Goal: Check status: Check status

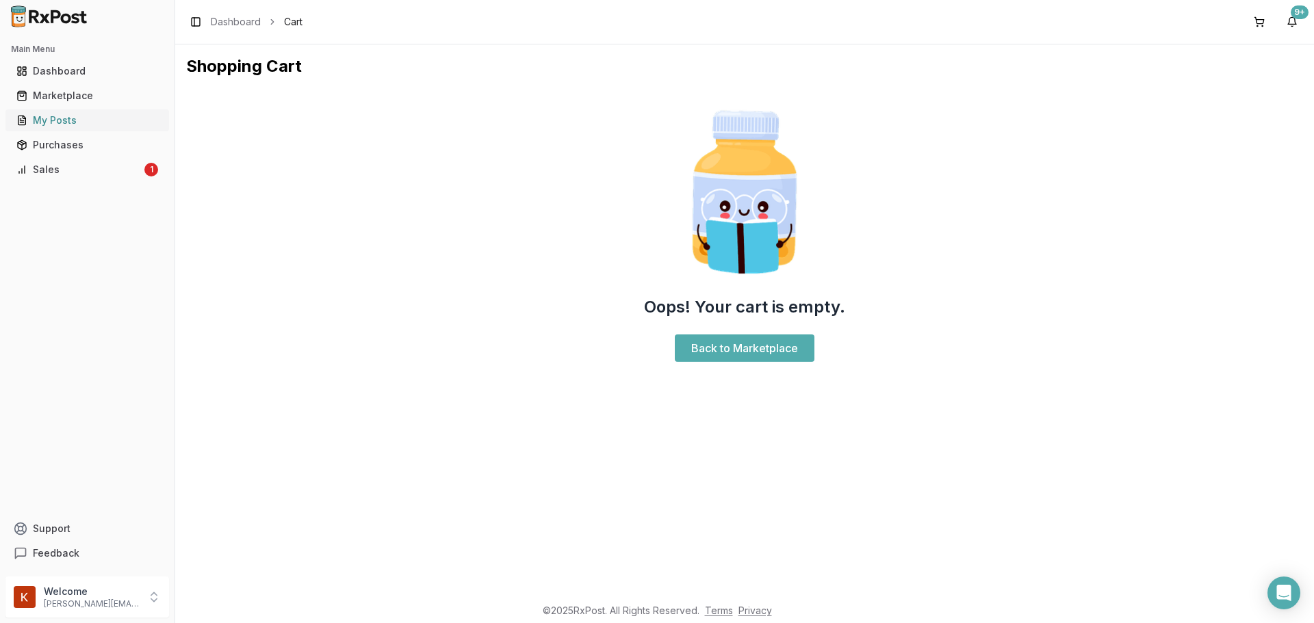
click at [73, 122] on div "My Posts" at bounding box center [87, 121] width 142 height 14
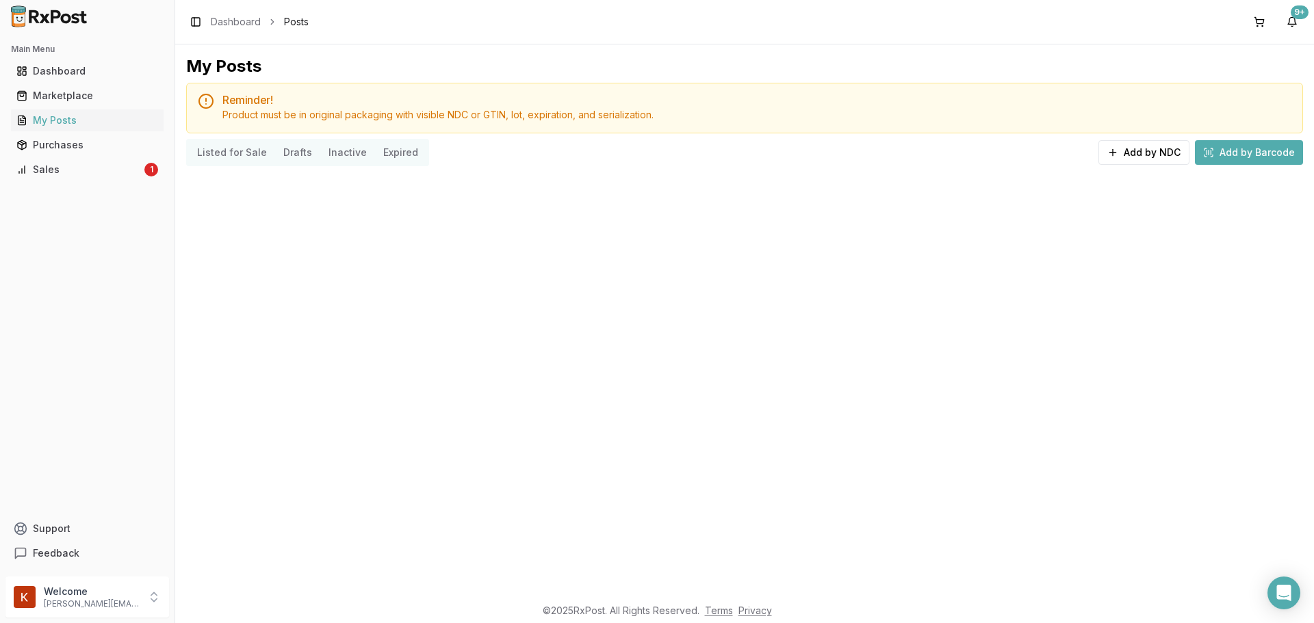
click at [66, 158] on ul "Dashboard Marketplace My Posts Purchases Sales 1" at bounding box center [87, 120] width 164 height 120
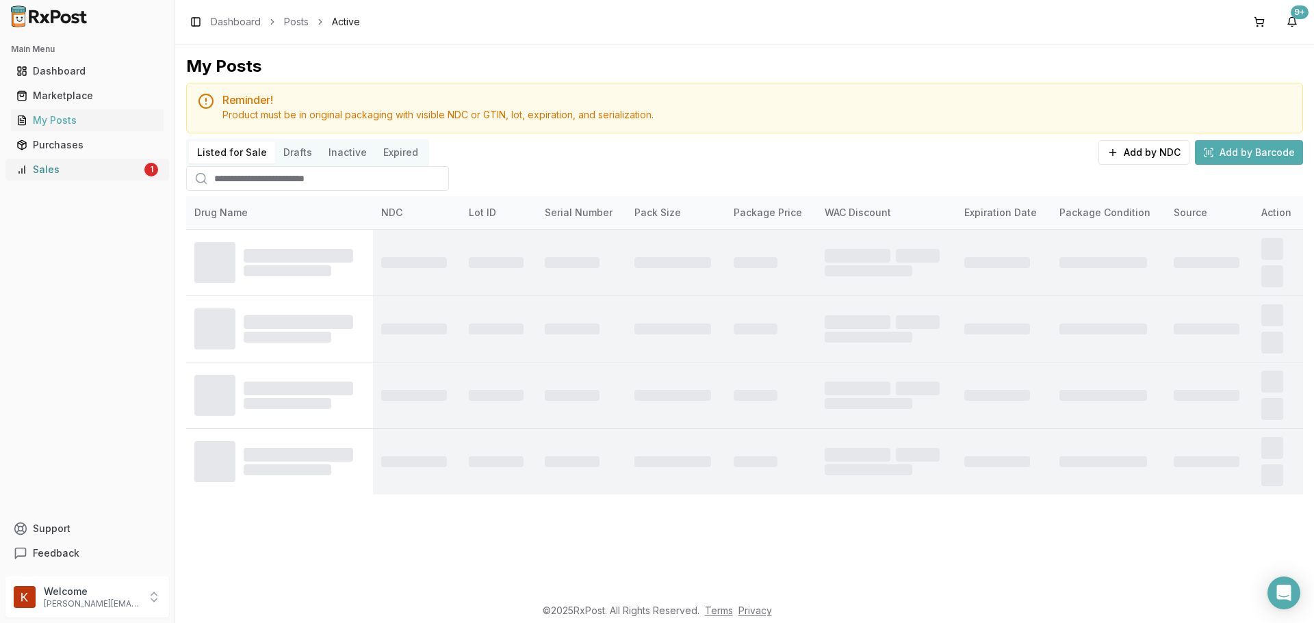
click at [55, 171] on div "Sales" at bounding box center [78, 170] width 125 height 14
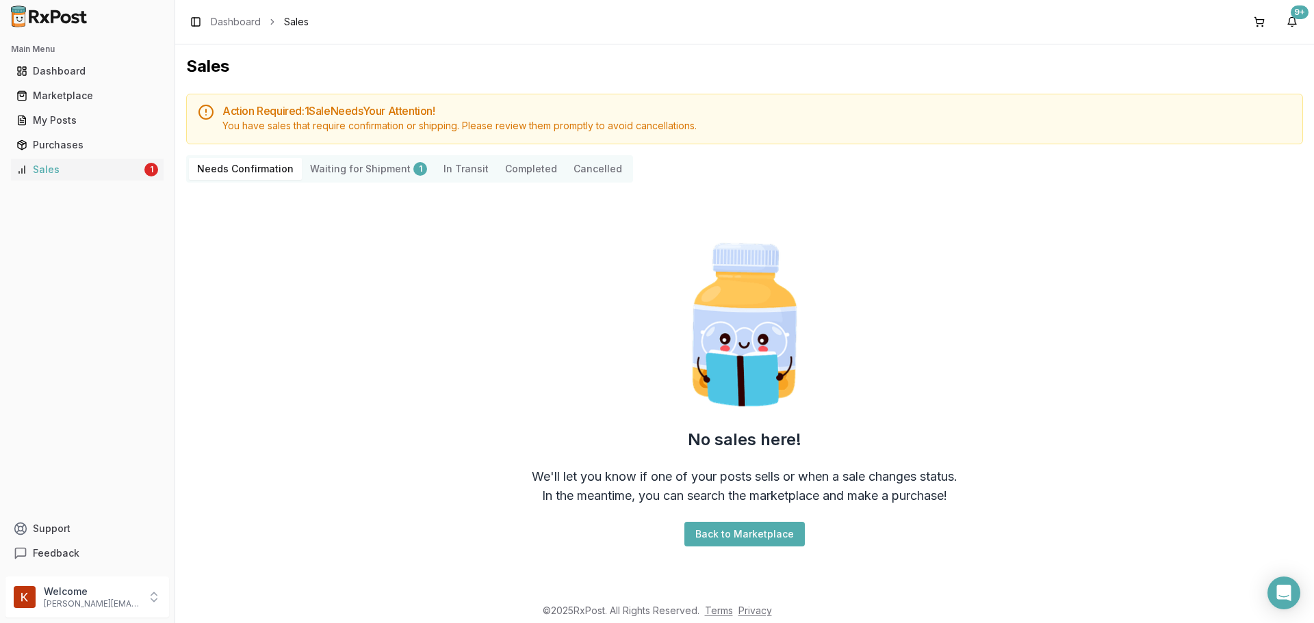
click at [361, 170] on Shipment "Waiting for Shipment 1" at bounding box center [368, 169] width 133 height 22
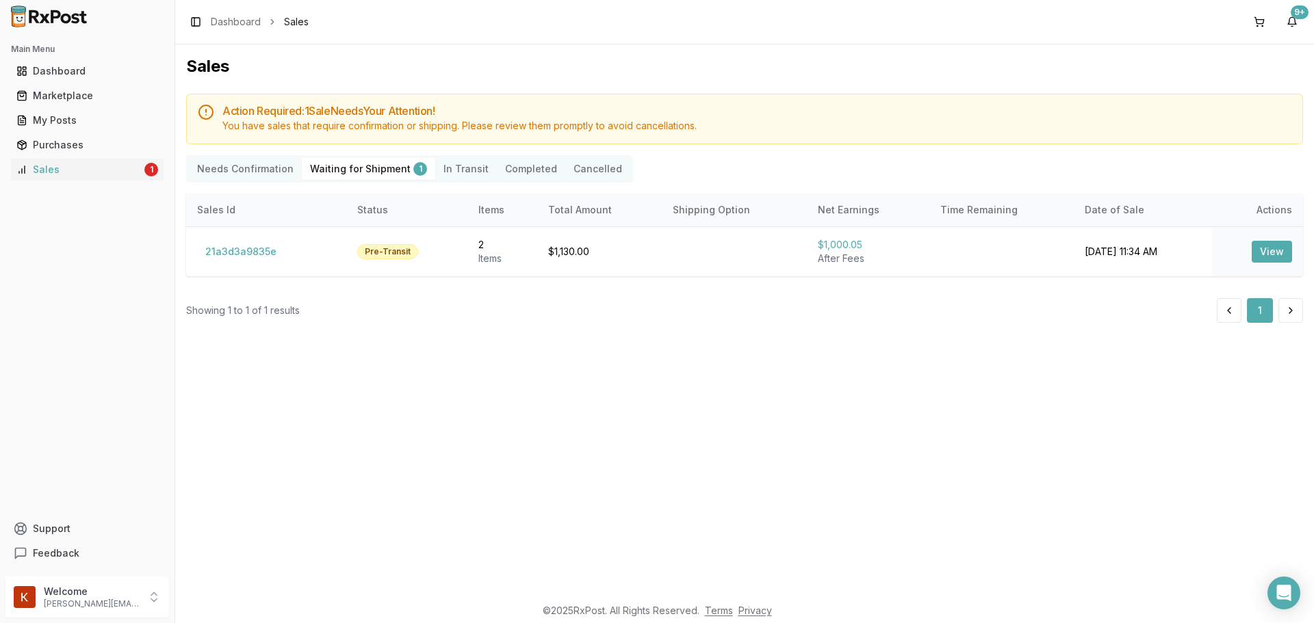
click at [260, 170] on Confirmation "Needs Confirmation" at bounding box center [245, 169] width 113 height 22
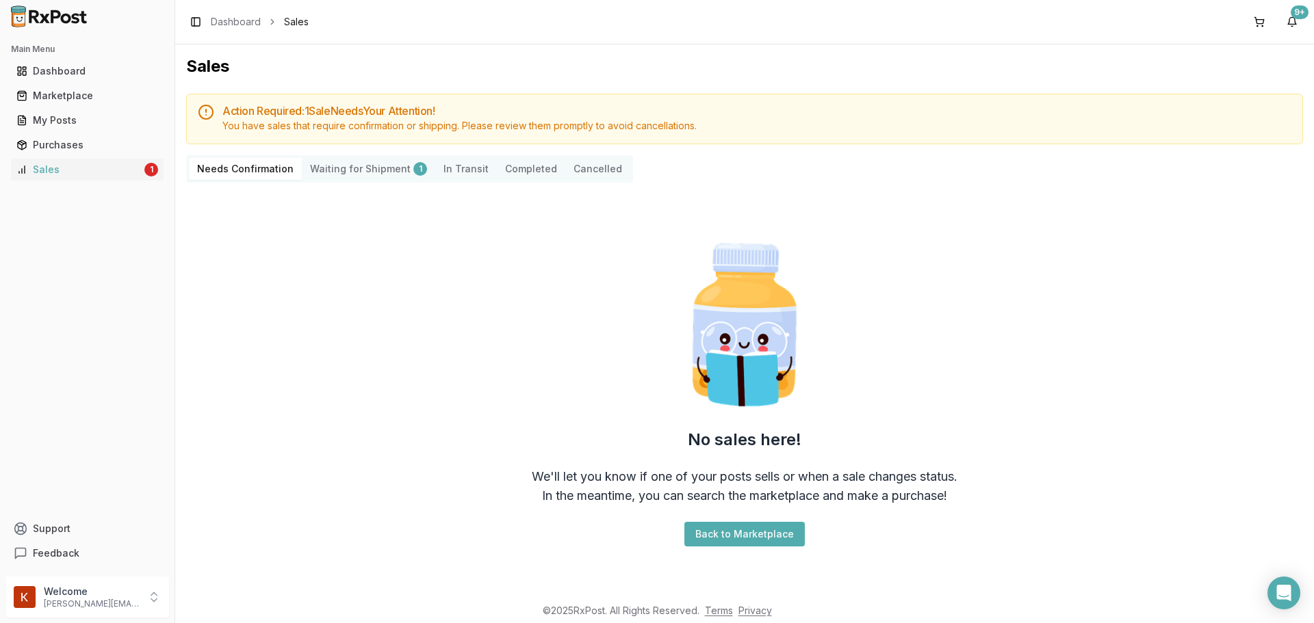
click at [451, 168] on Transit "In Transit" at bounding box center [466, 169] width 62 height 22
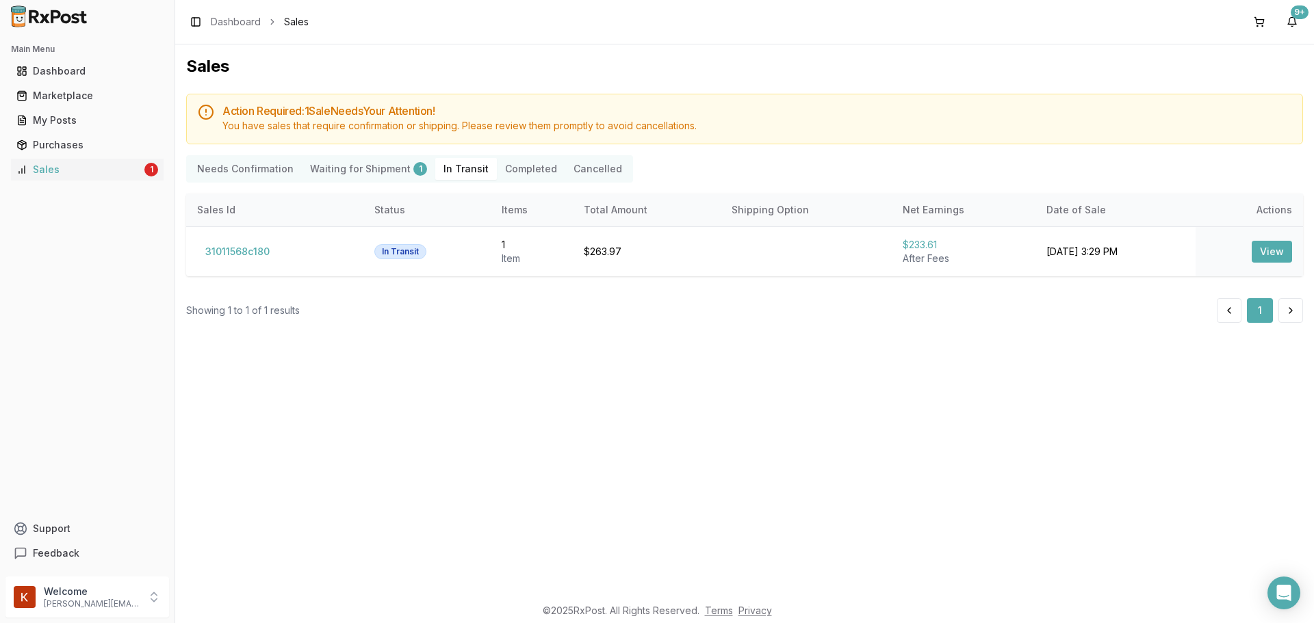
click at [530, 164] on button "Completed" at bounding box center [531, 169] width 68 height 22
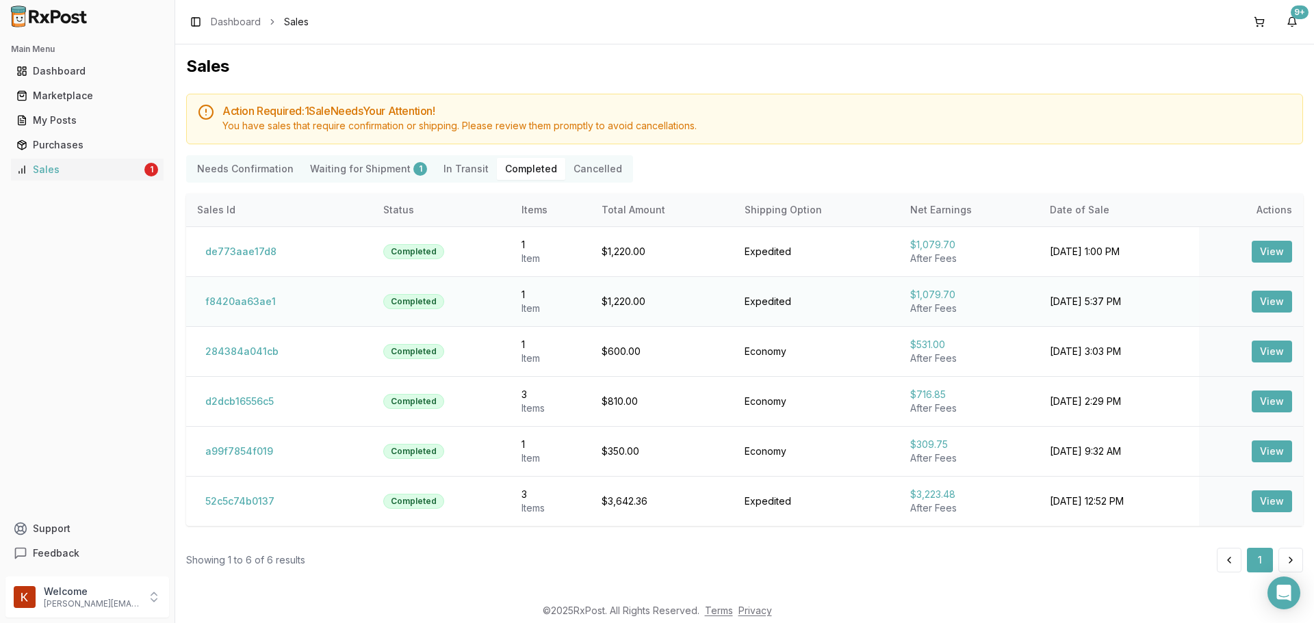
click at [1280, 302] on button "View" at bounding box center [1271, 302] width 40 height 22
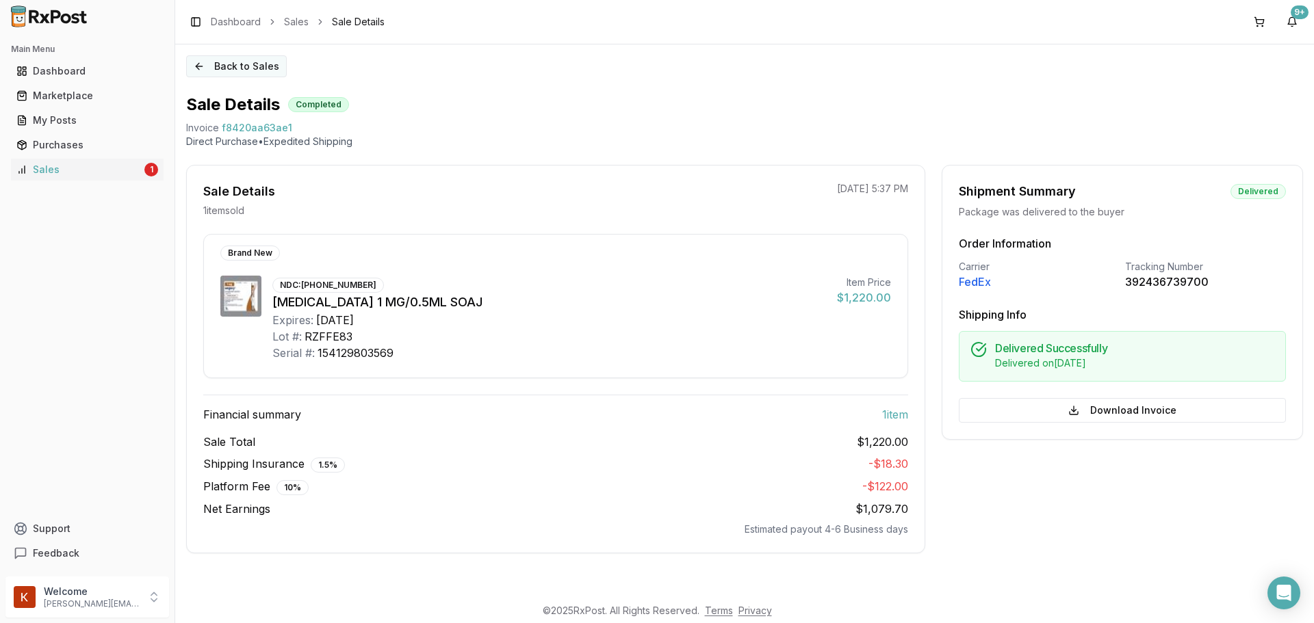
click at [249, 59] on button "Back to Sales" at bounding box center [236, 66] width 101 height 22
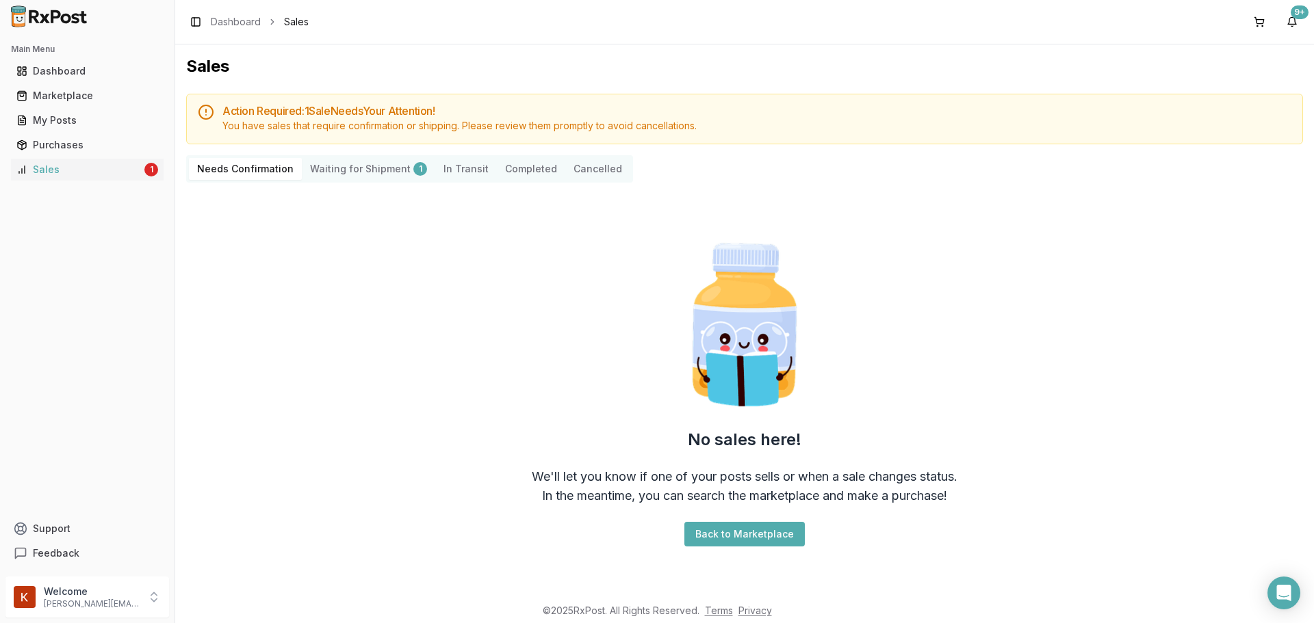
click at [523, 162] on button "Completed" at bounding box center [531, 169] width 68 height 22
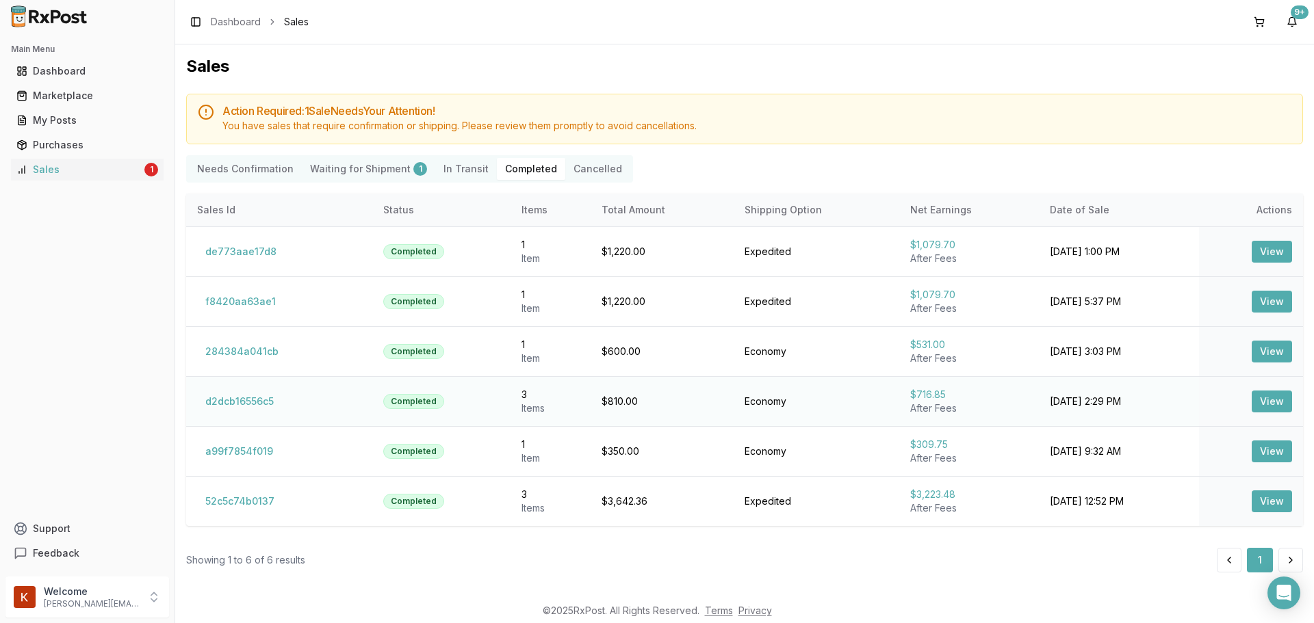
click at [1255, 395] on button "View" at bounding box center [1271, 402] width 40 height 22
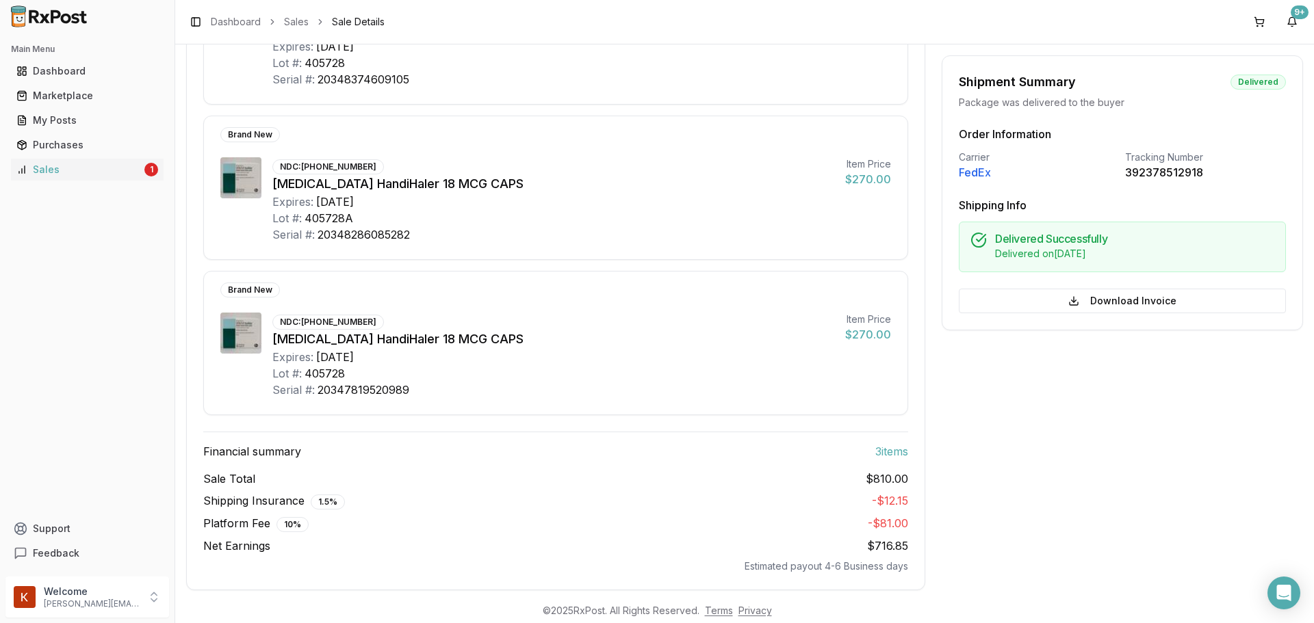
scroll to position [68, 0]
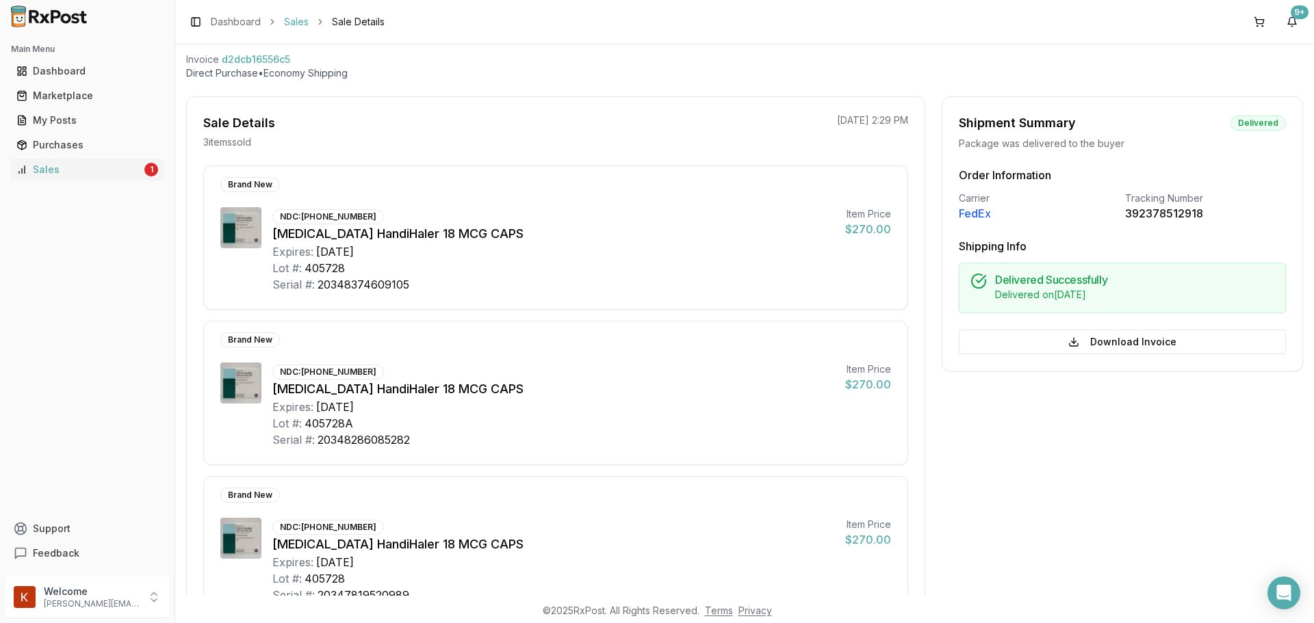
click at [295, 17] on link "Sales" at bounding box center [296, 22] width 25 height 14
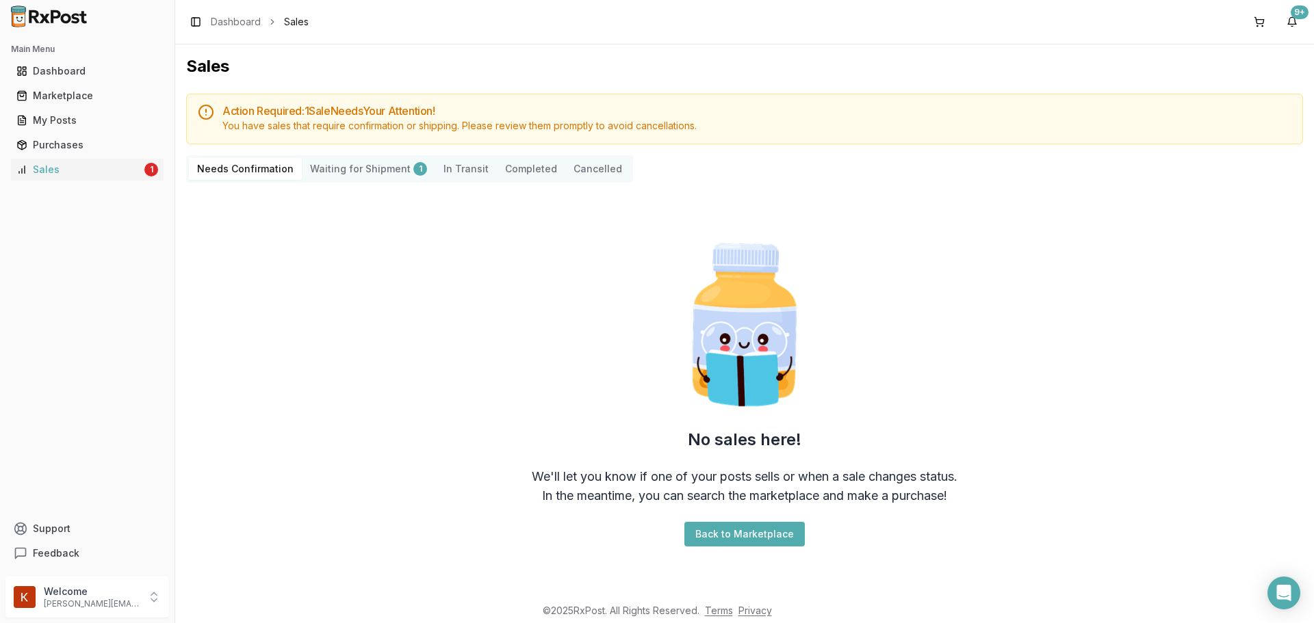
click at [447, 166] on Transit "In Transit" at bounding box center [466, 169] width 62 height 22
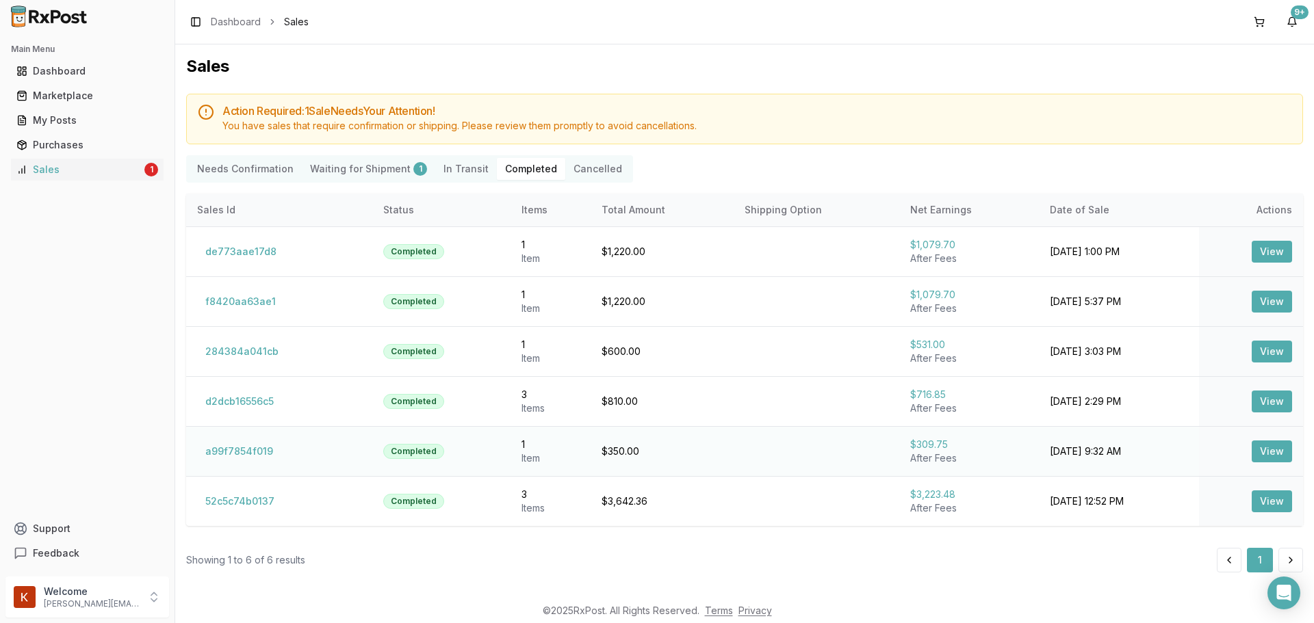
click at [1258, 447] on button "View" at bounding box center [1271, 452] width 40 height 22
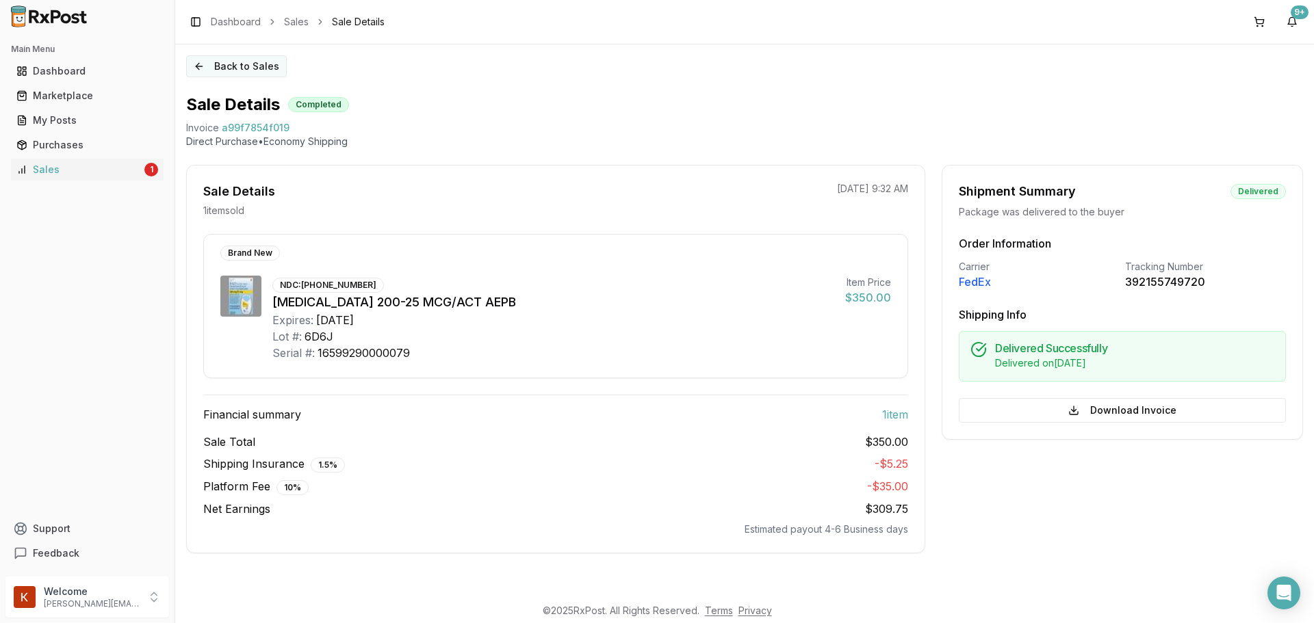
click at [244, 72] on button "Back to Sales" at bounding box center [236, 66] width 101 height 22
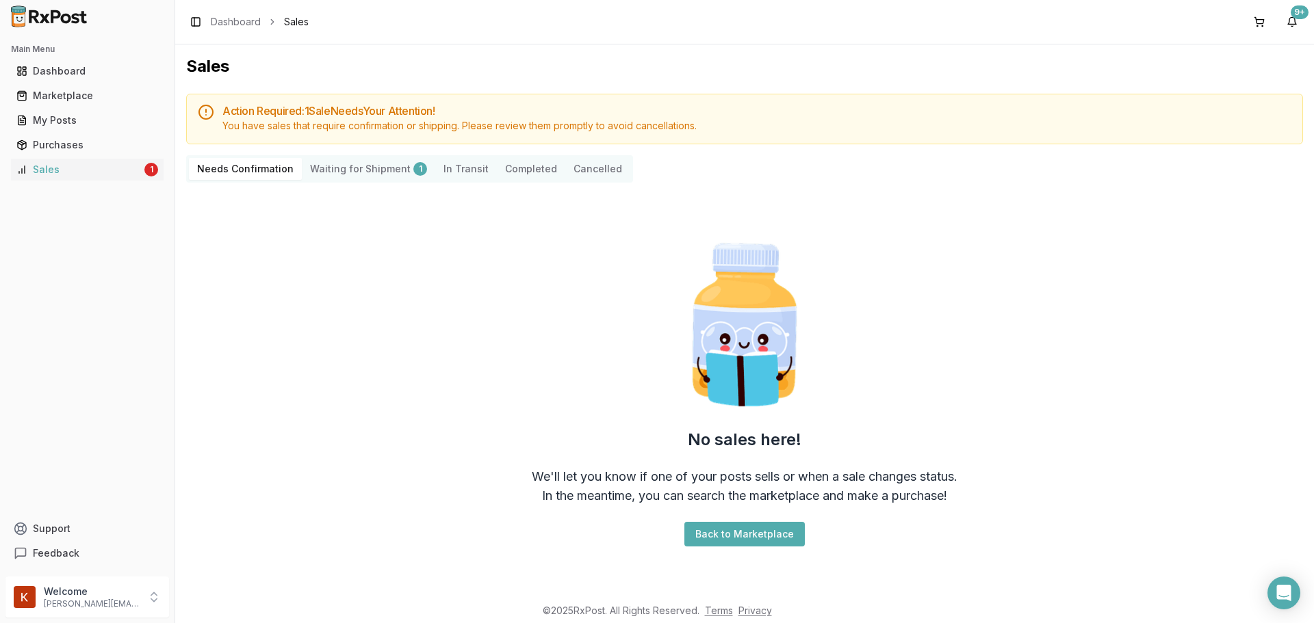
click at [517, 173] on button "Completed" at bounding box center [531, 169] width 68 height 22
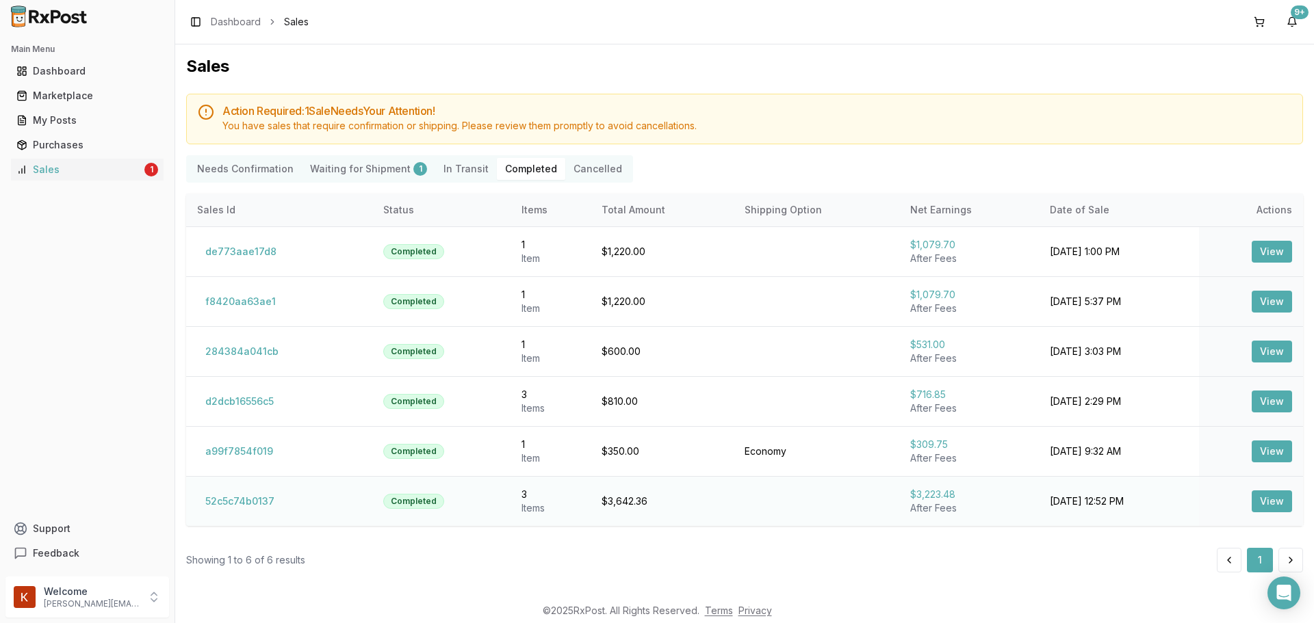
click at [1279, 502] on button "View" at bounding box center [1271, 502] width 40 height 22
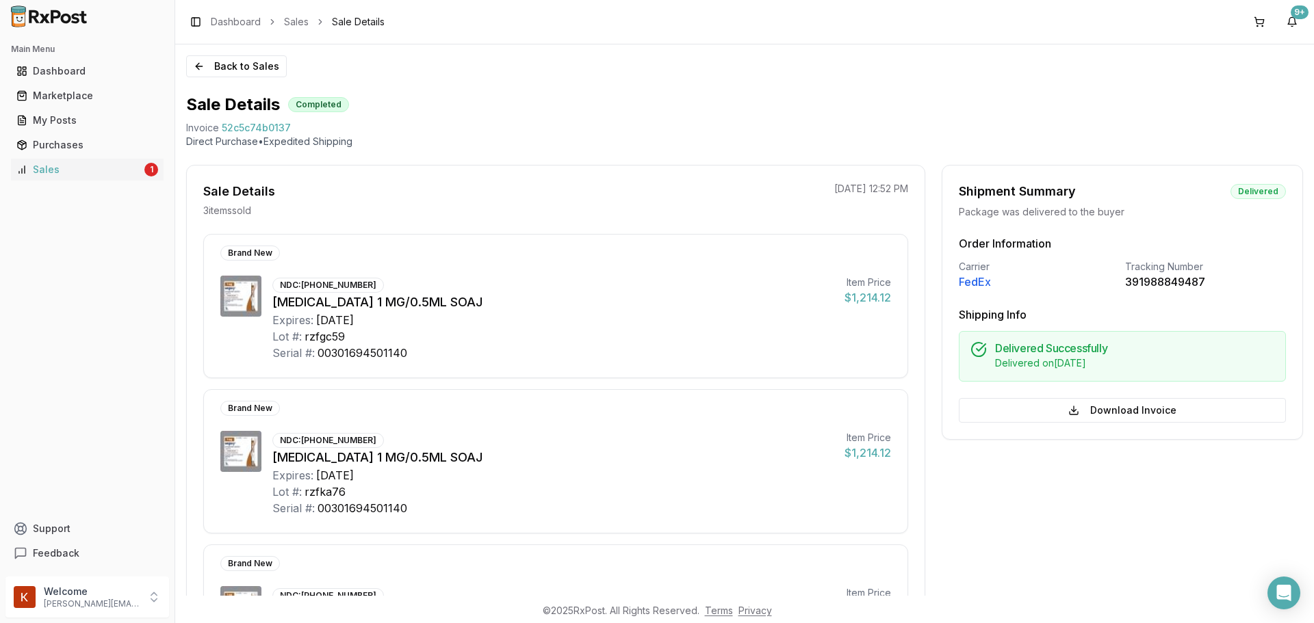
scroll to position [290, 0]
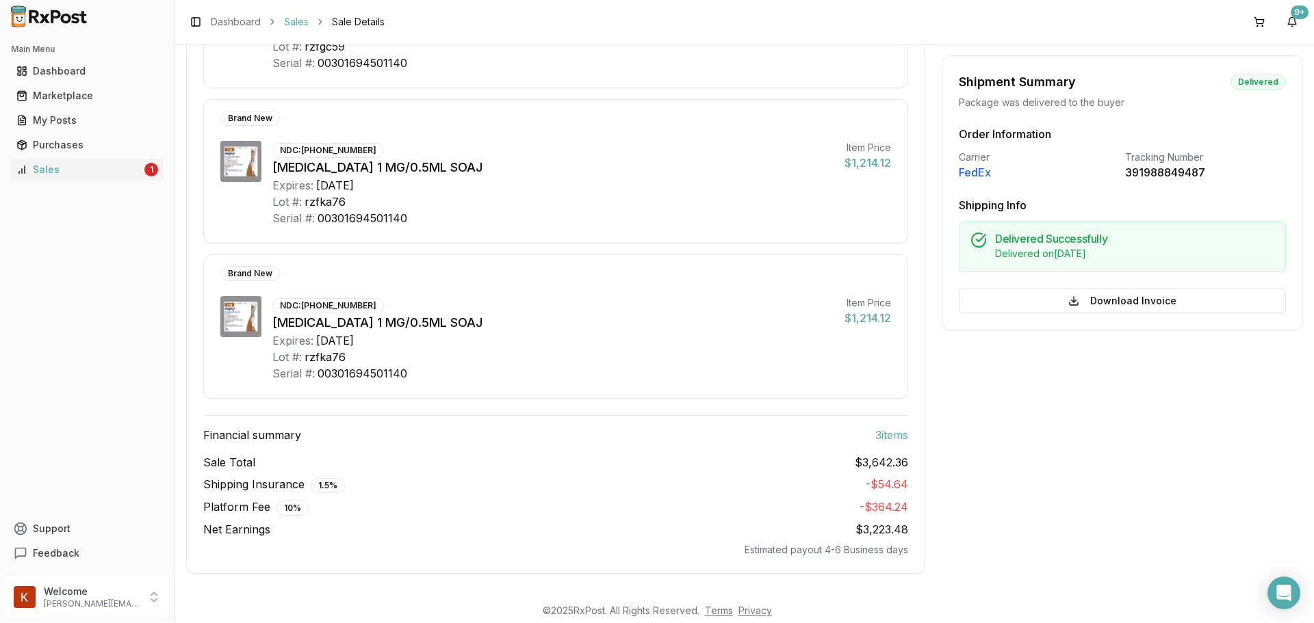
click at [301, 22] on link "Sales" at bounding box center [296, 22] width 25 height 14
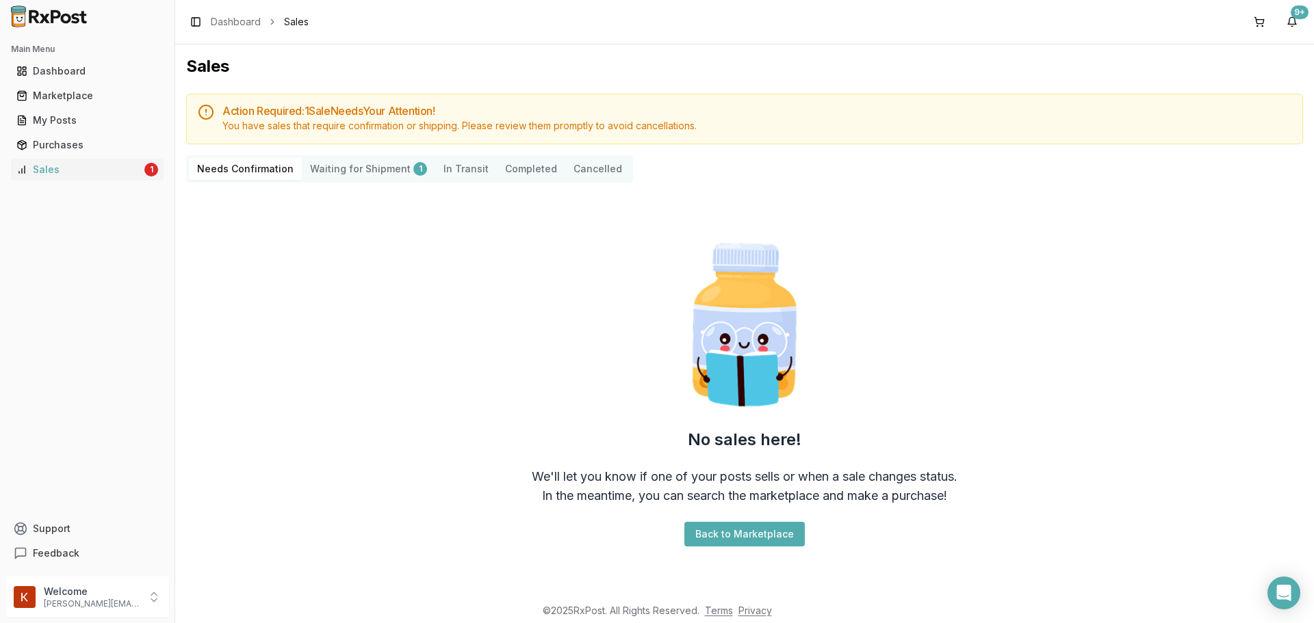
click at [511, 164] on button "Completed" at bounding box center [531, 169] width 68 height 22
